Goal: Navigation & Orientation: Find specific page/section

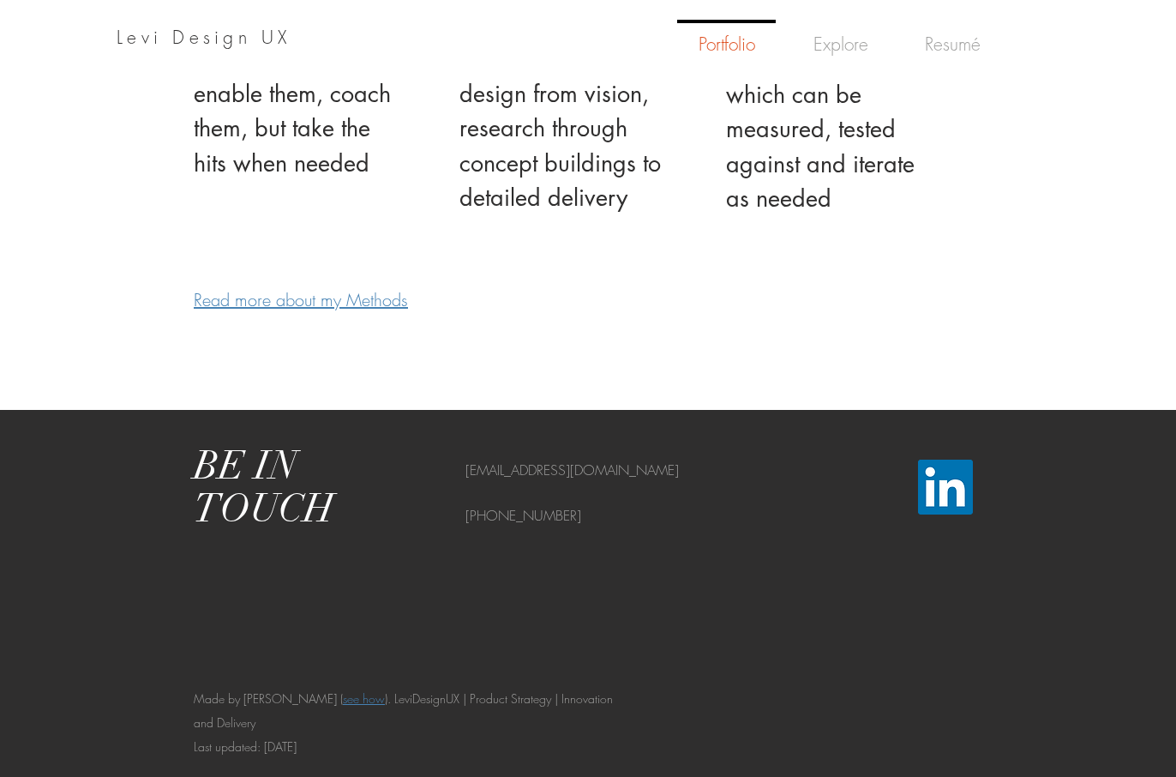
scroll to position [2931, 0]
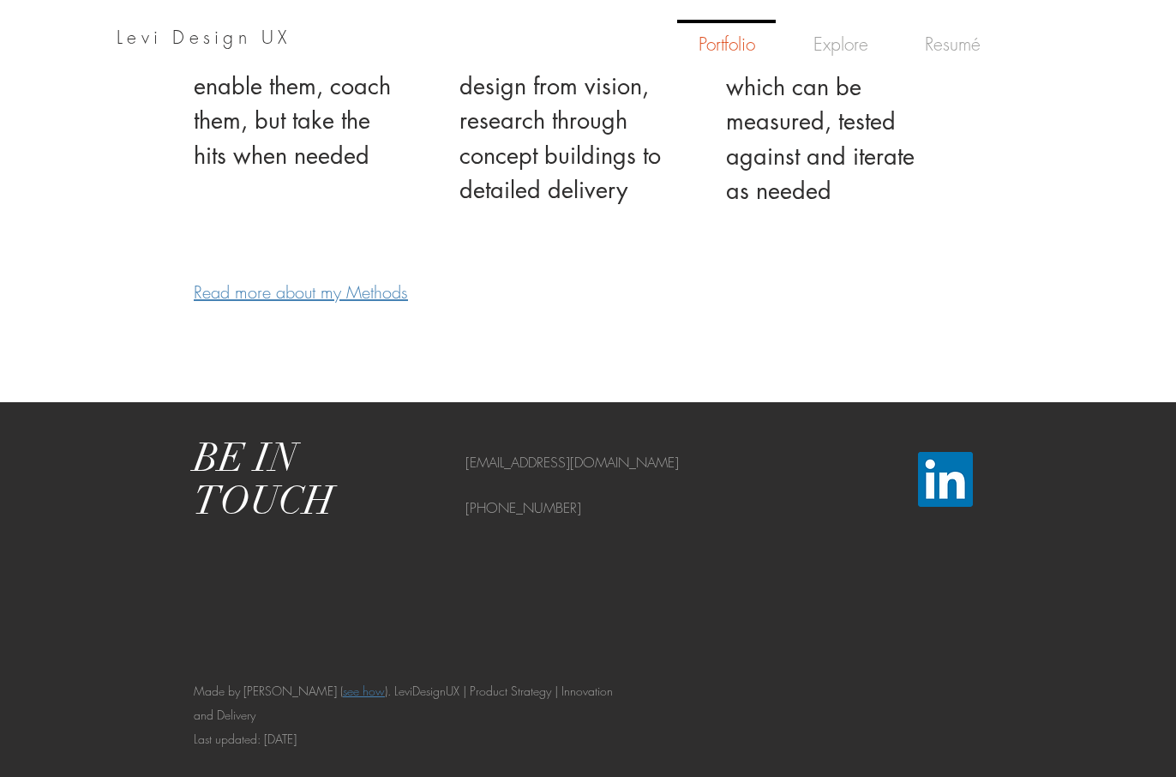
click at [948, 477] on img "LinkedIn Social Icon" at bounding box center [945, 479] width 55 height 55
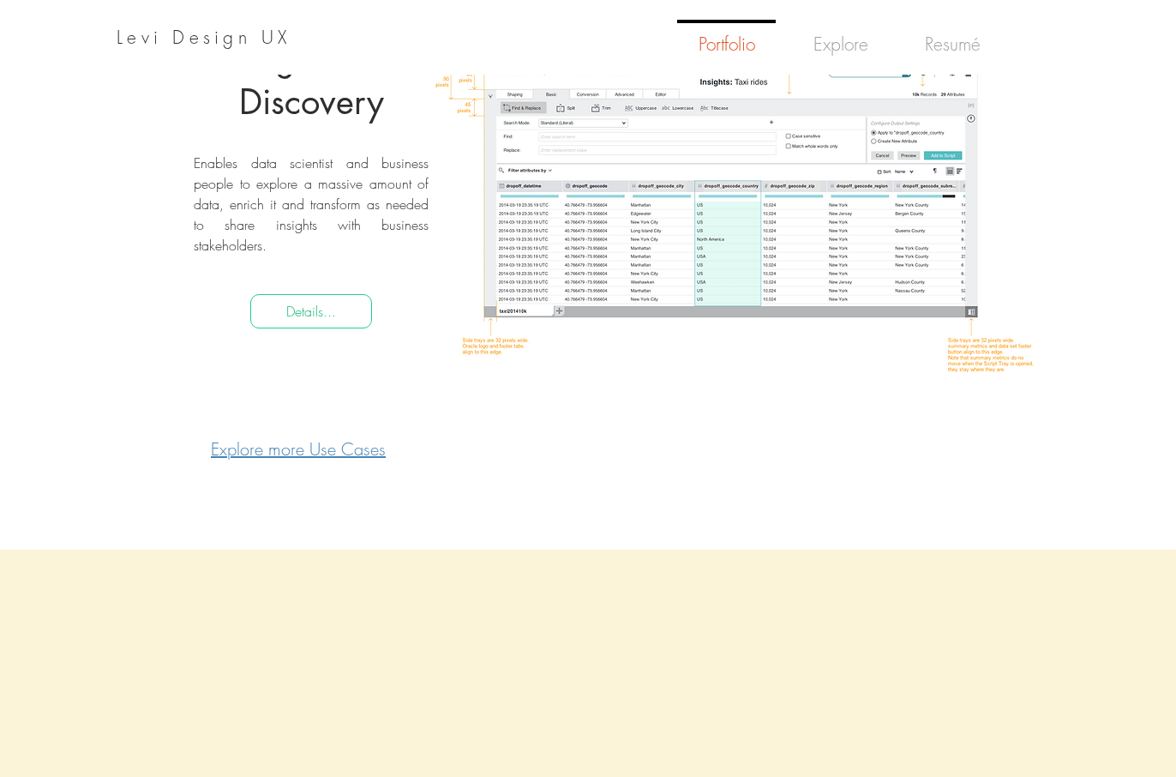
scroll to position [1762, 0]
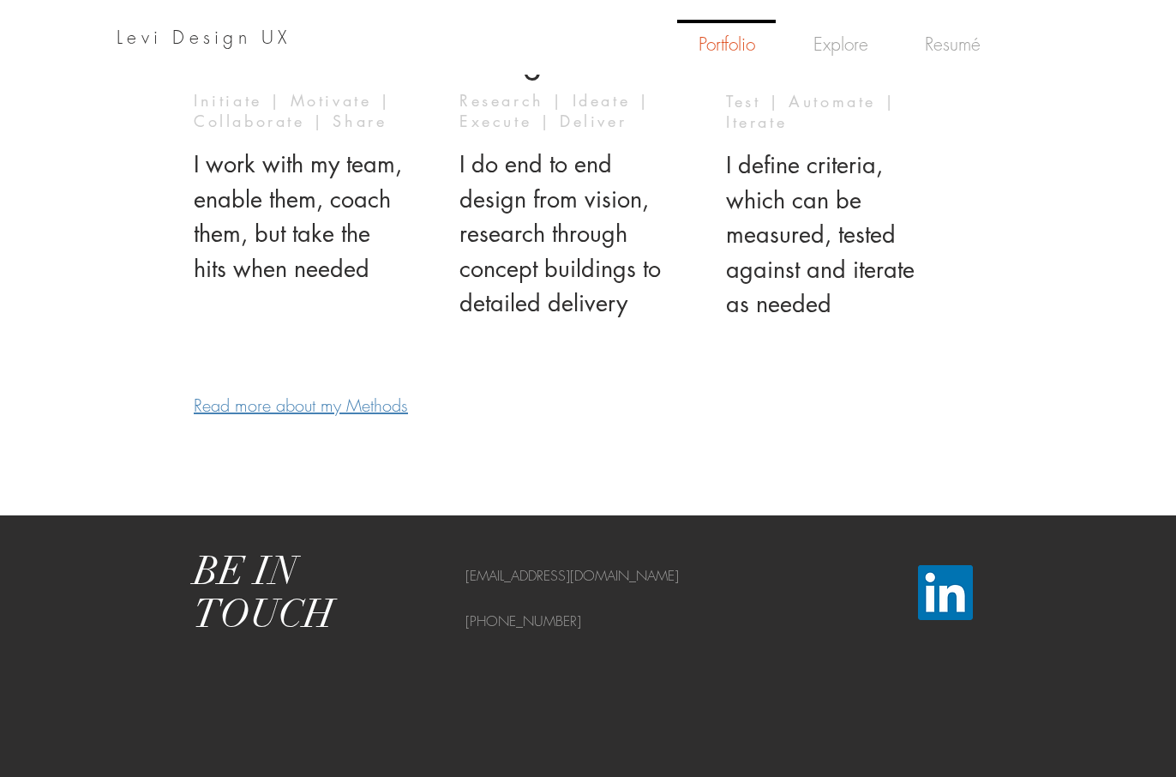
scroll to position [2931, 0]
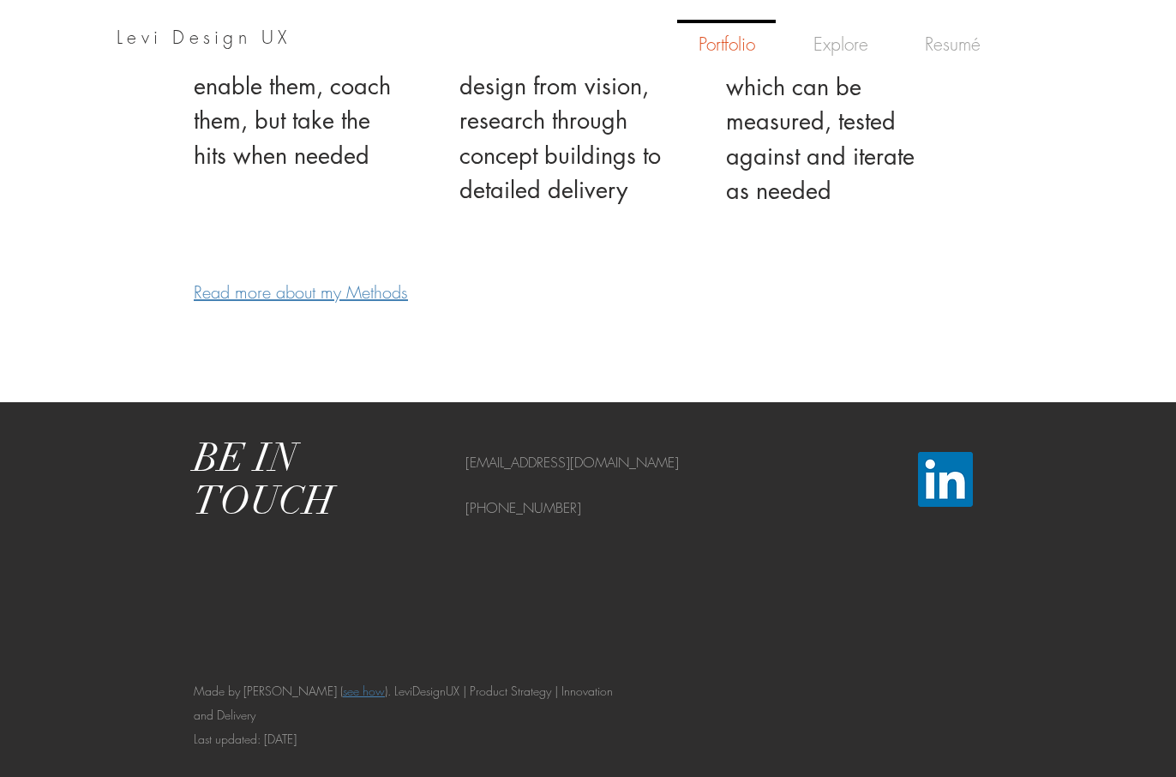
click at [951, 490] on img "LinkedIn Social Icon" at bounding box center [945, 479] width 55 height 55
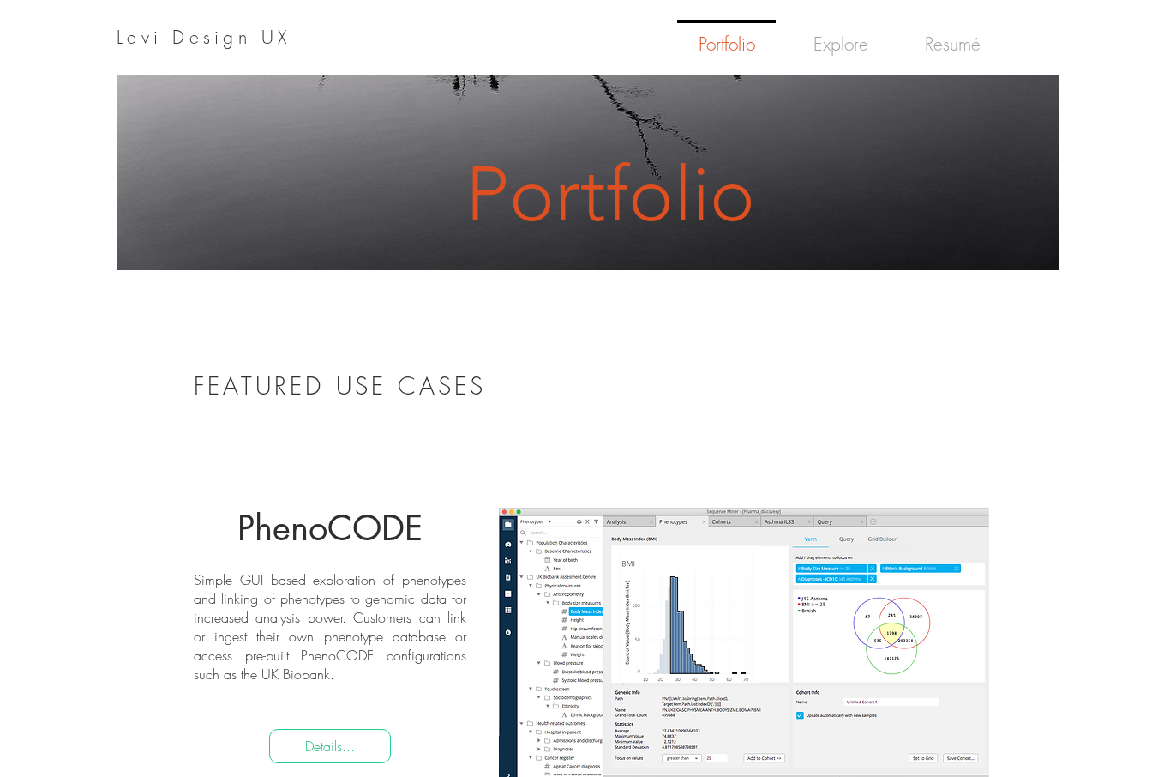
scroll to position [0, 0]
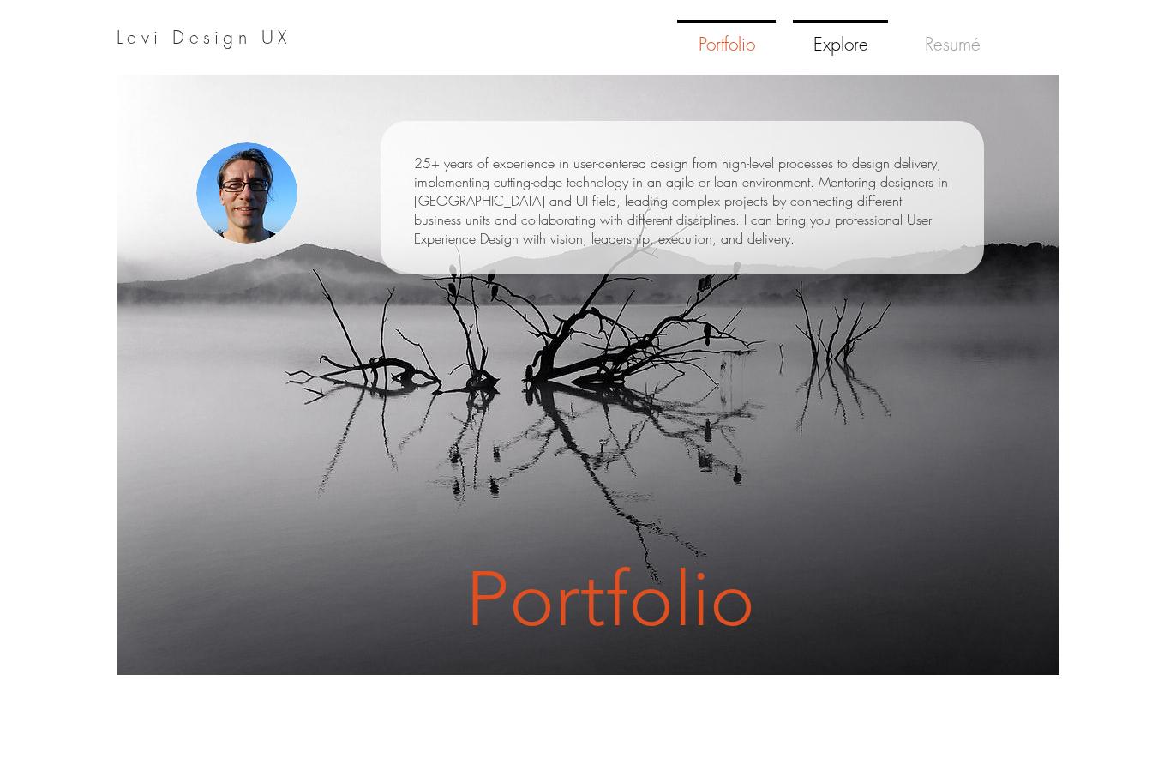
click at [841, 46] on p "Explore" at bounding box center [841, 45] width 69 height 45
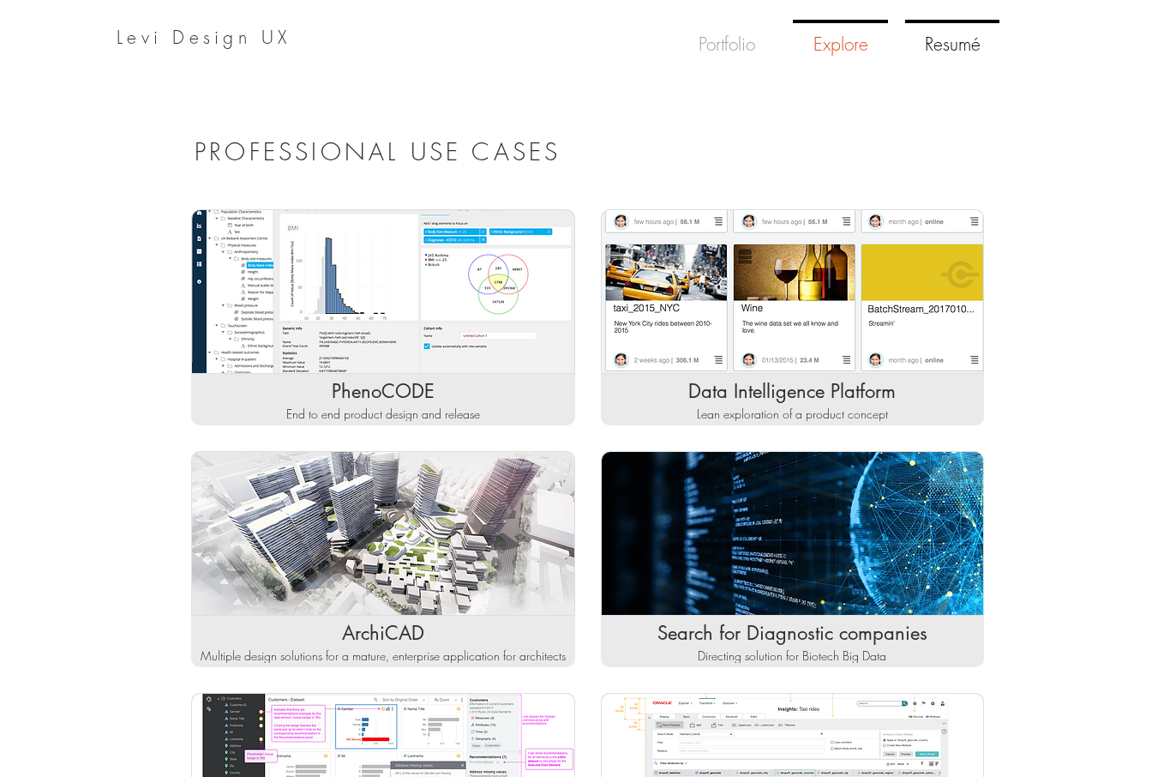
click at [939, 45] on p "Resumé" at bounding box center [952, 45] width 69 height 45
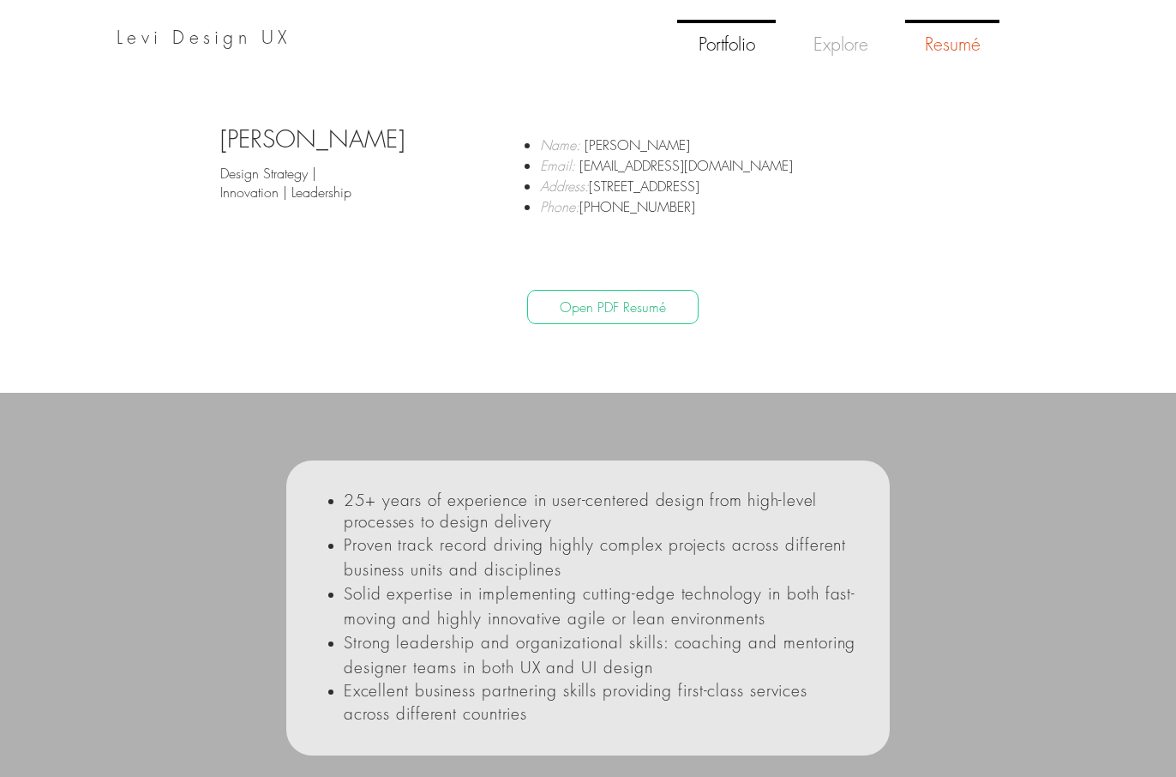
click at [724, 46] on p "Portfolio" at bounding box center [727, 45] width 70 height 45
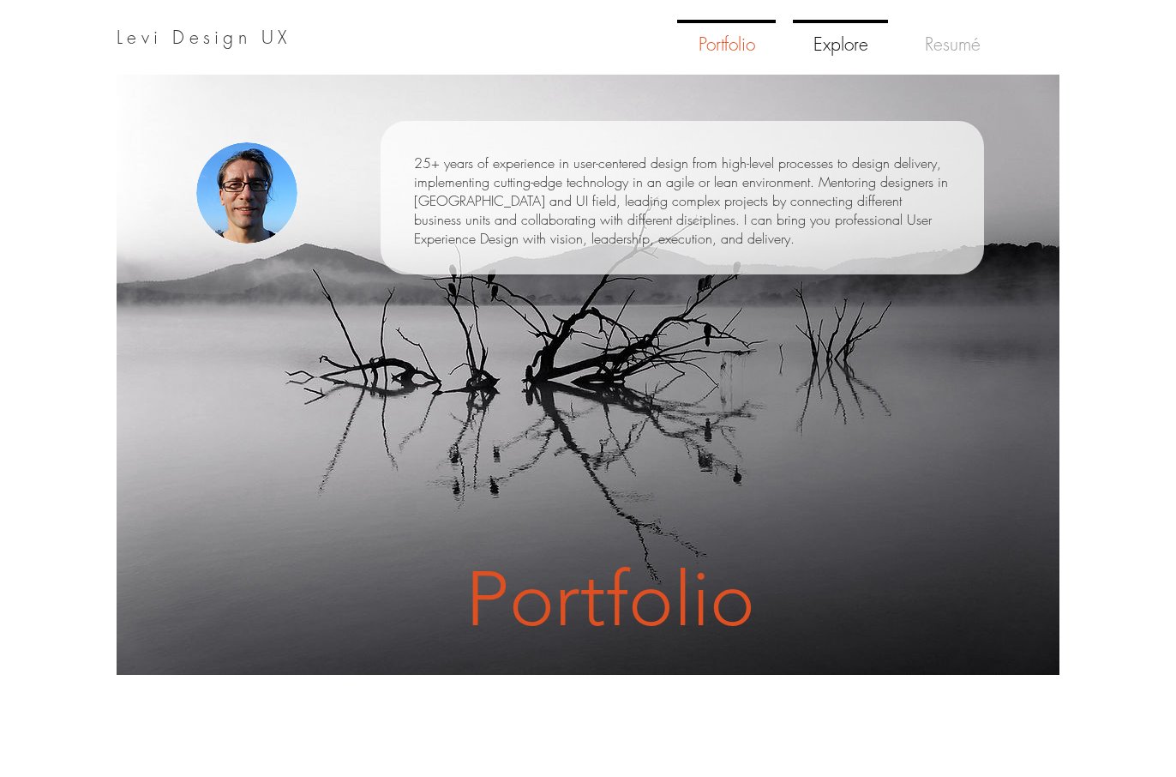
click at [842, 42] on p "Explore" at bounding box center [841, 45] width 69 height 45
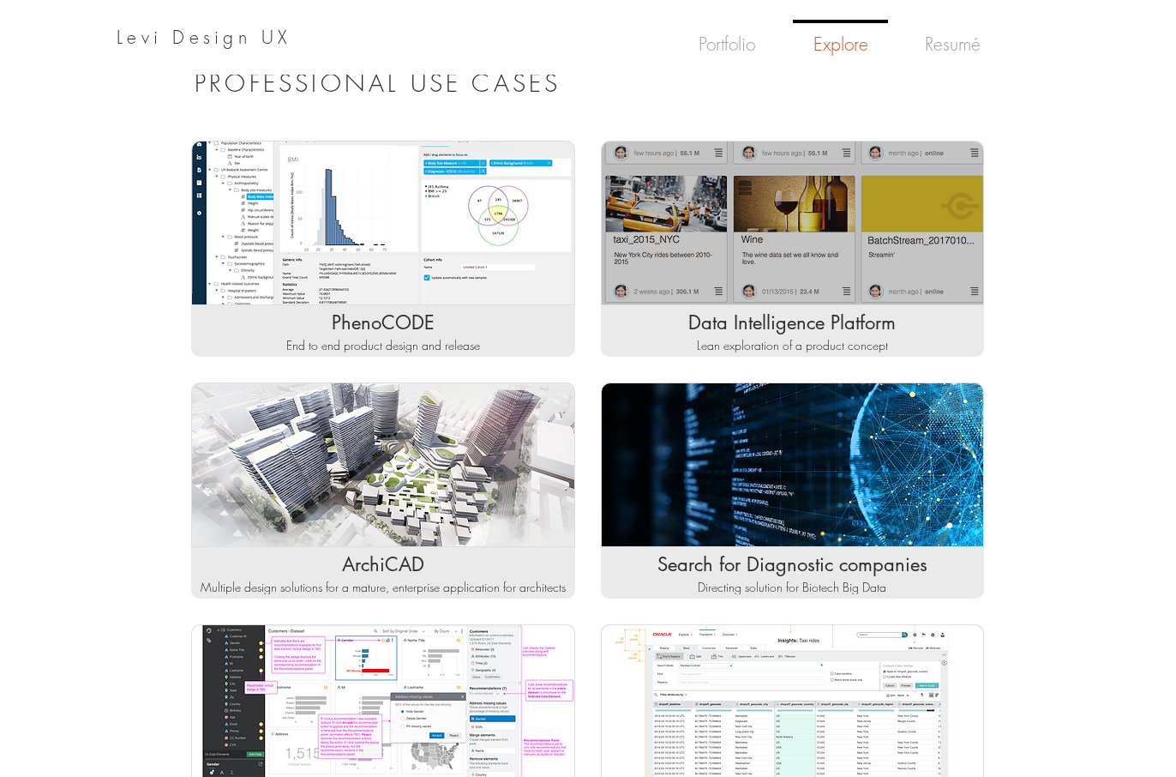
scroll to position [73, 0]
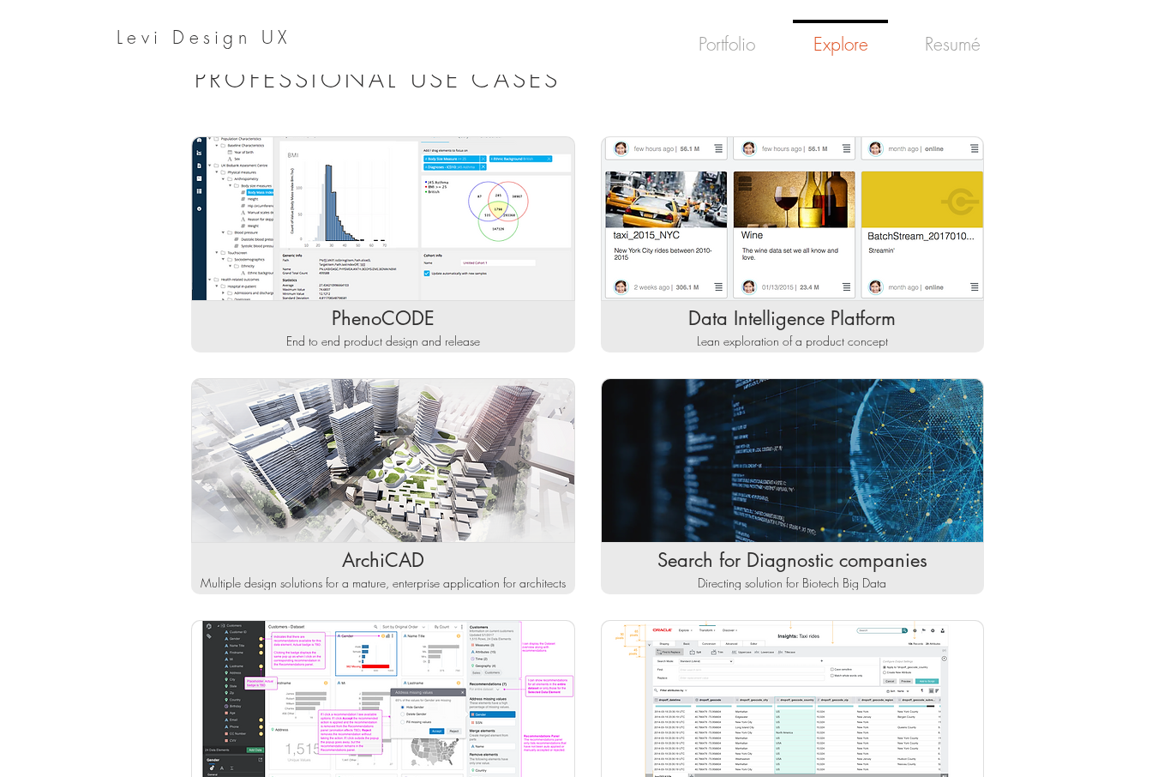
click at [729, 513] on div "Matrix gallery" at bounding box center [793, 460] width 384 height 165
